Goal: Communication & Community: Ask a question

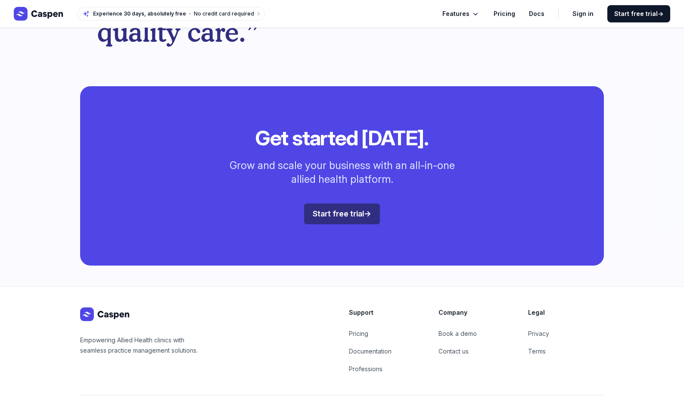
scroll to position [2290, 0]
click at [456, 347] on link "Contact us" at bounding box center [454, 350] width 30 height 7
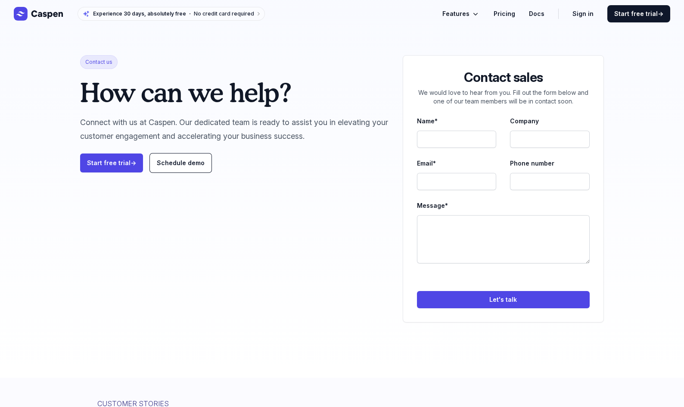
click at [109, 62] on span "Contact us" at bounding box center [99, 62] width 38 height 14
drag, startPoint x: 181, startPoint y: 117, endPoint x: 369, endPoint y: 135, distance: 188.4
click at [369, 135] on p "Connect with us at Caspen. Our dedicated team is ready to assist you in elevati…" at bounding box center [234, 130] width 309 height 28
click at [294, 164] on div "Start free trial → Schedule demo" at bounding box center [234, 162] width 309 height 19
click at [443, 135] on input "Name*" at bounding box center [457, 139] width 80 height 17
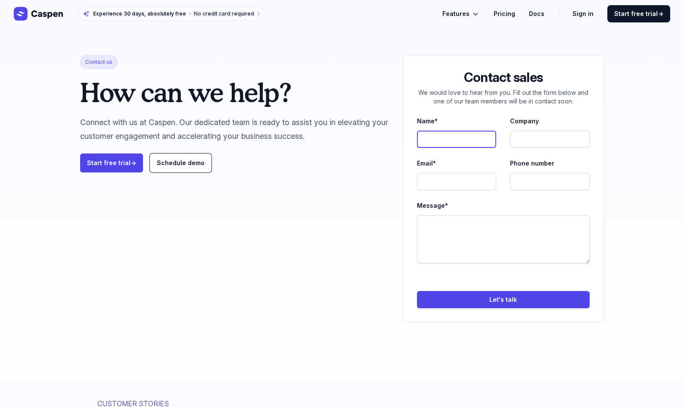
type input "[PERSON_NAME]"
type input "Relationships [GEOGRAPHIC_DATA]"
type input "[PERSON_NAME][EMAIL_ADDRESS][PERSON_NAME][DOMAIN_NAME]"
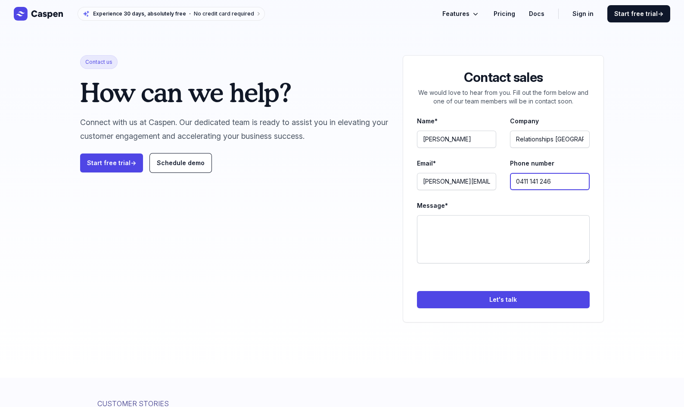
type input "0411 141 246"
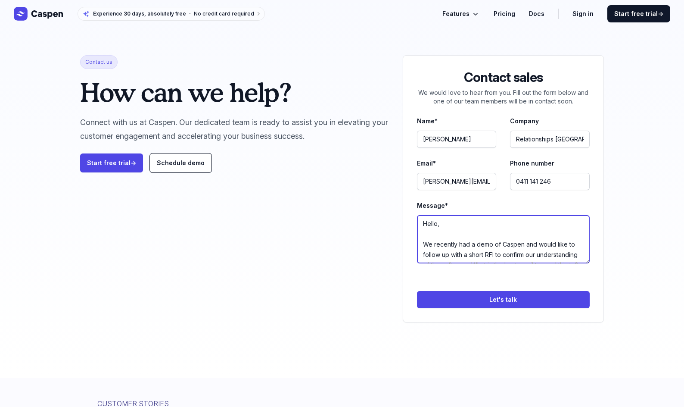
click at [527, 245] on textarea "Hello, We recently had a demo of Caspen and would like to follow up with a shor…" at bounding box center [503, 239] width 173 height 48
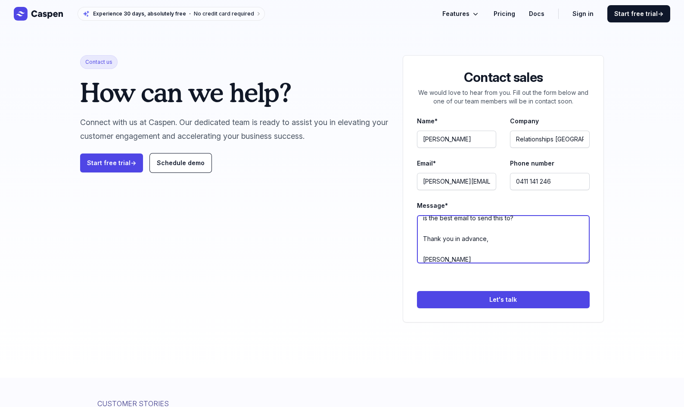
scroll to position [62, 0]
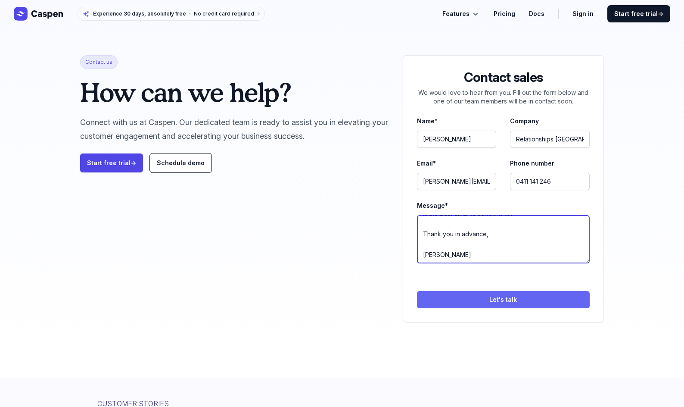
type textarea "Hello, We recently had a demo of Caspen with [PERSON_NAME] and would like to fo…"
click at [508, 297] on button "Let's talk" at bounding box center [503, 299] width 173 height 17
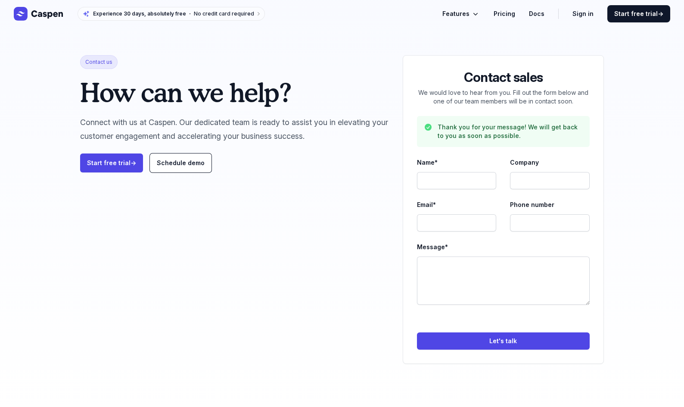
click at [310, 185] on div "Contact us How can we help? Connect with us at [GEOGRAPHIC_DATA]. Our dedicated…" at bounding box center [234, 209] width 309 height 309
